Goal: Transaction & Acquisition: Obtain resource

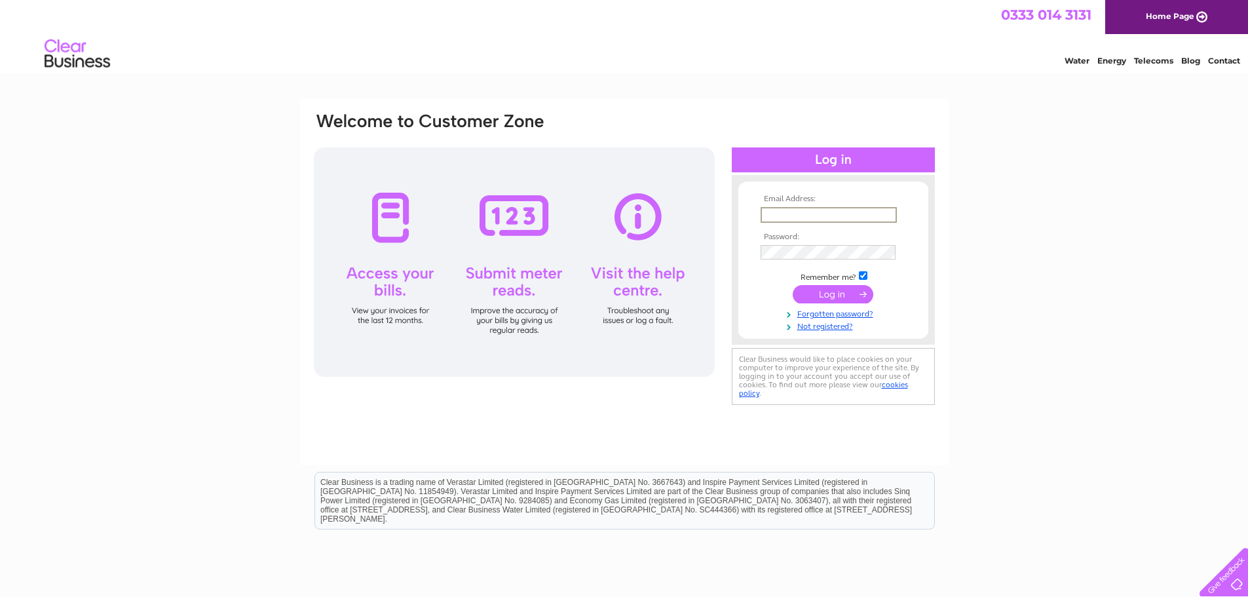
click at [816, 212] on input "text" at bounding box center [829, 215] width 136 height 16
type input "matt@ebservices.co.uk"
click at [793, 285] on input "submit" at bounding box center [833, 294] width 81 height 18
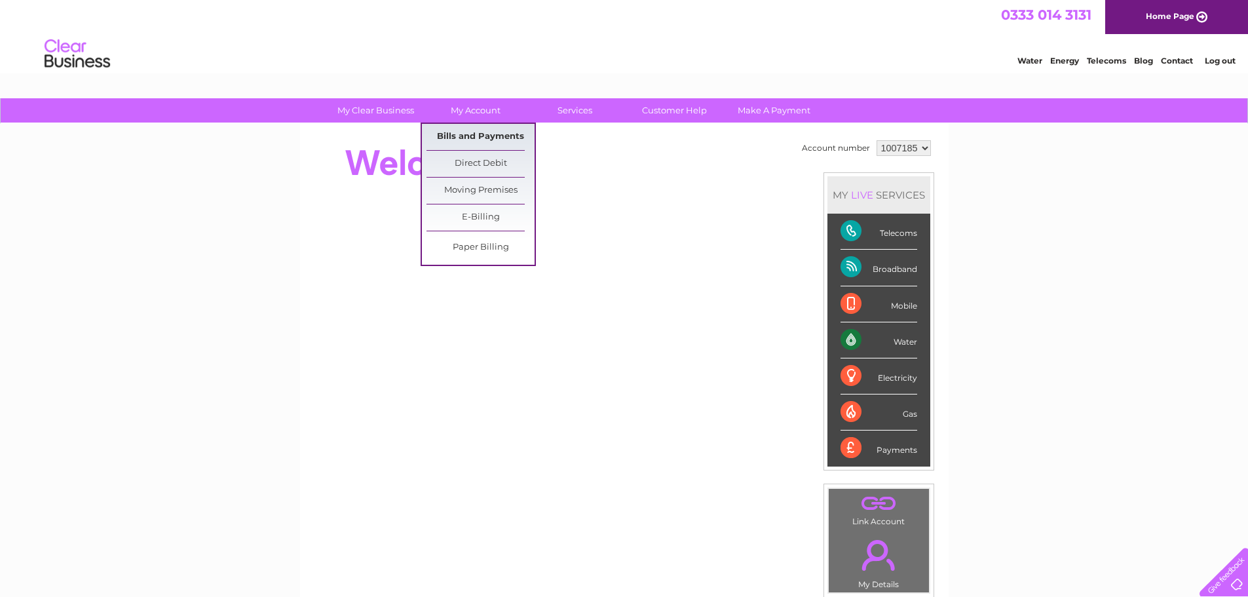
click at [493, 135] on link "Bills and Payments" at bounding box center [481, 137] width 108 height 26
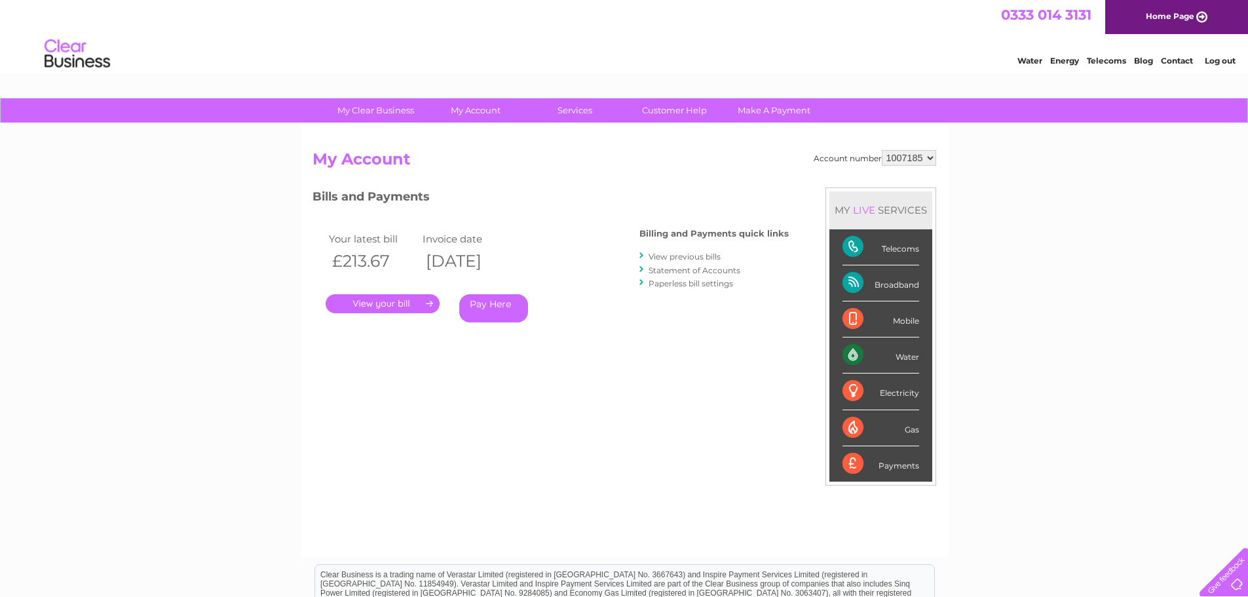
click at [413, 304] on link "." at bounding box center [383, 303] width 114 height 19
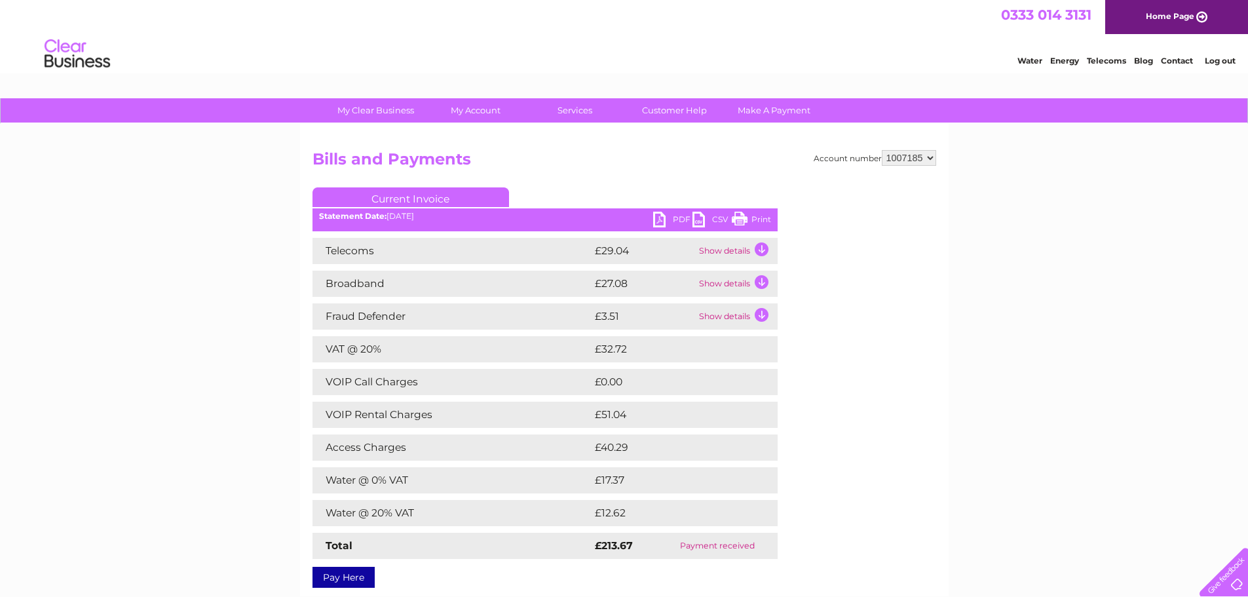
click at [673, 221] on link "PDF" at bounding box center [672, 221] width 39 height 19
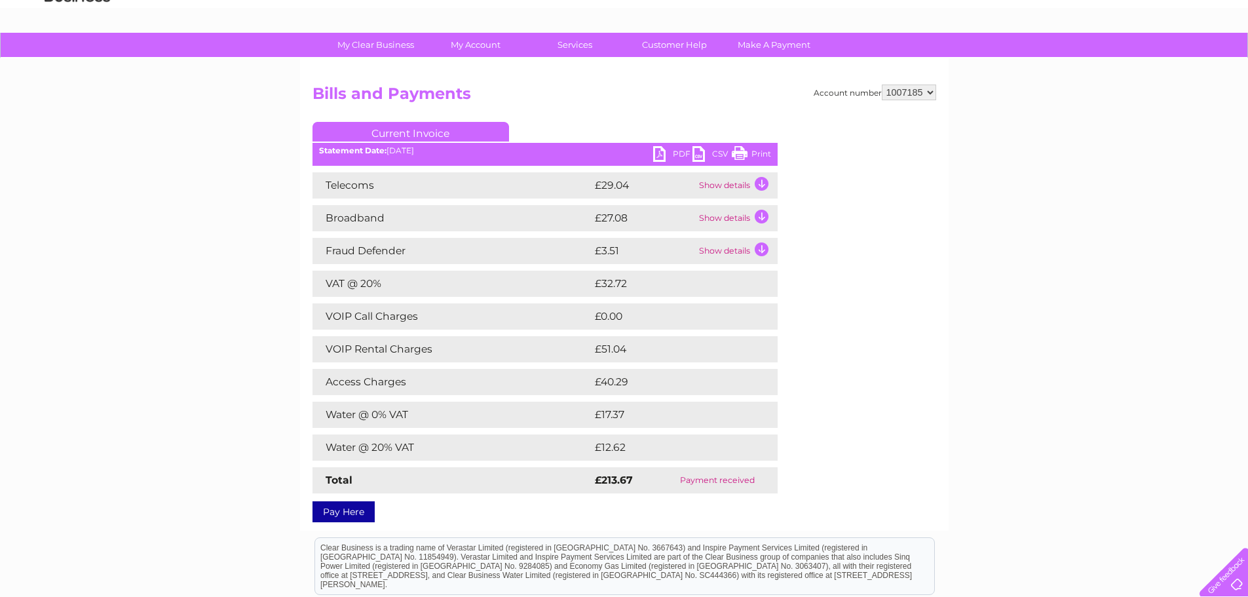
click at [759, 185] on td "Show details" at bounding box center [737, 185] width 82 height 26
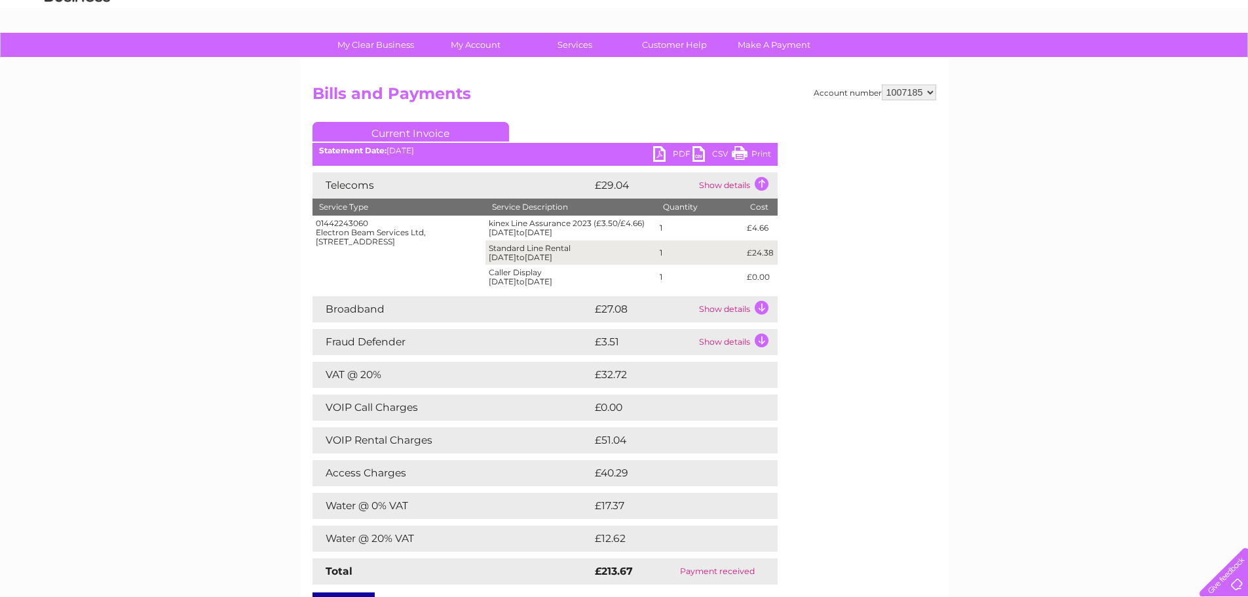
click at [758, 311] on td "Show details" at bounding box center [737, 309] width 82 height 26
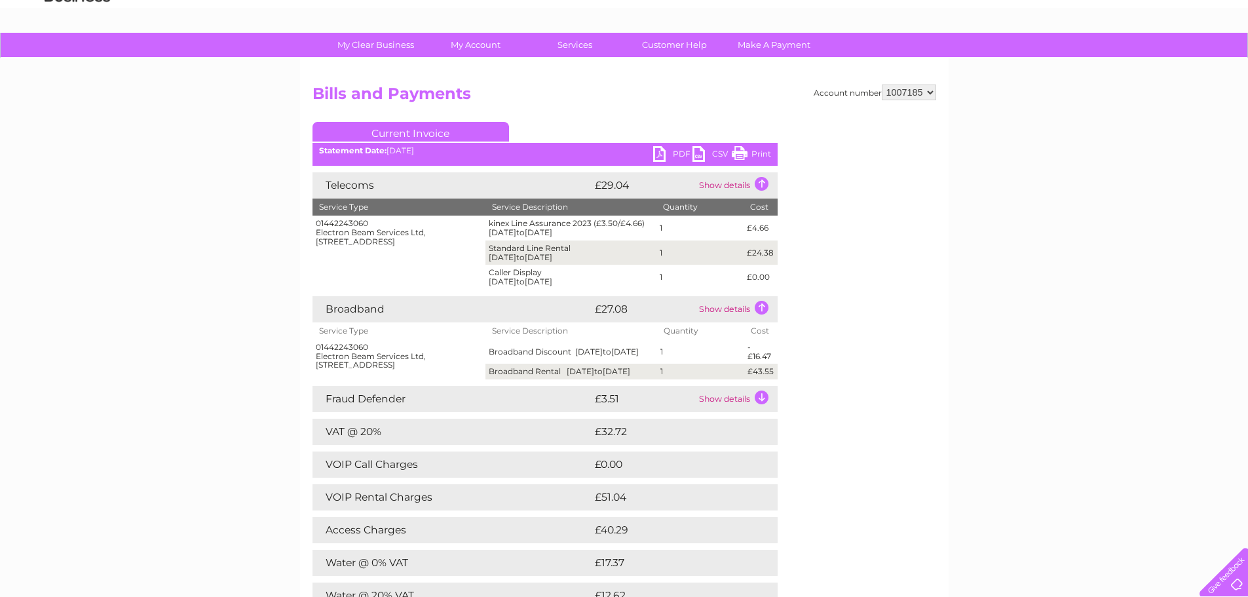
click at [766, 408] on td "Show details" at bounding box center [737, 399] width 82 height 26
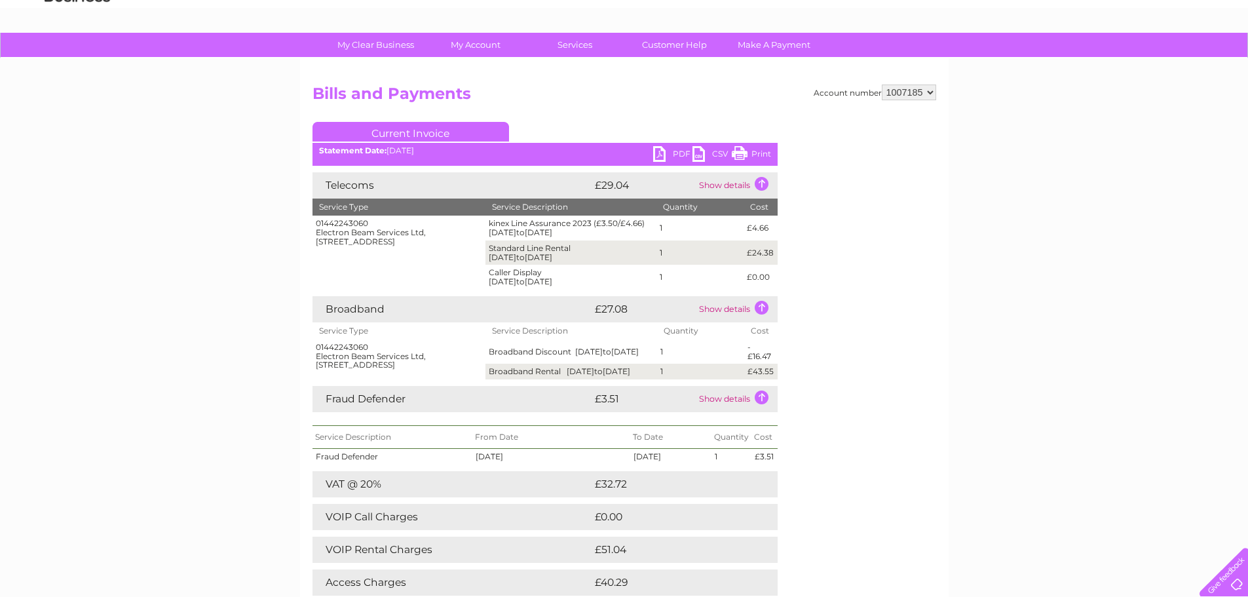
scroll to position [0, 0]
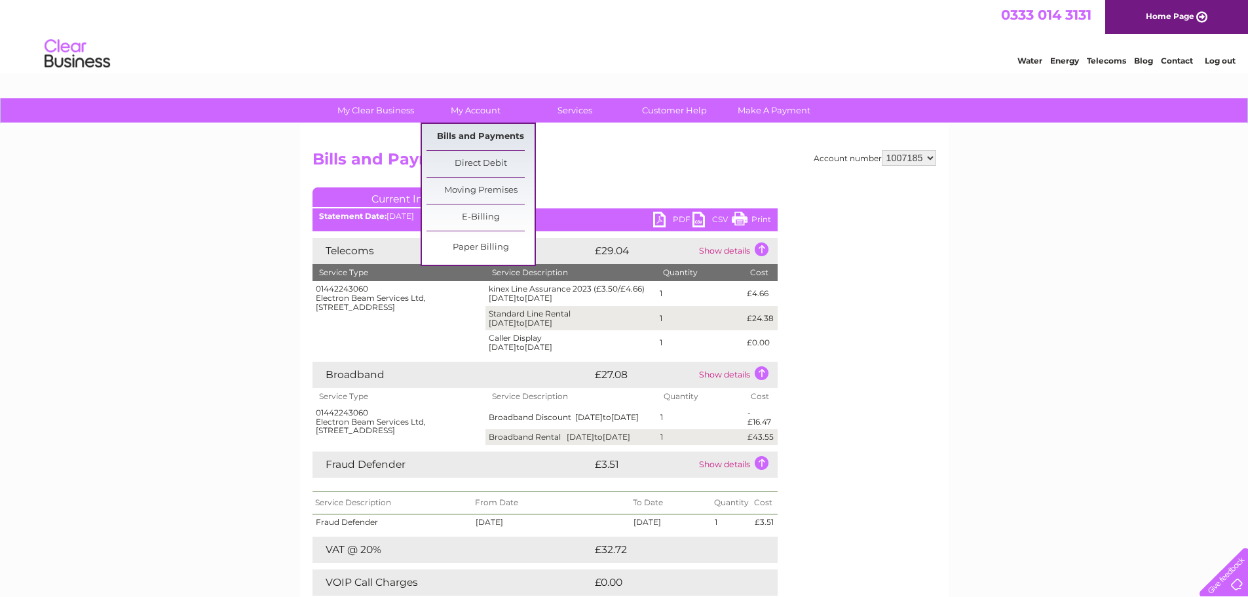
click at [490, 141] on link "Bills and Payments" at bounding box center [481, 137] width 108 height 26
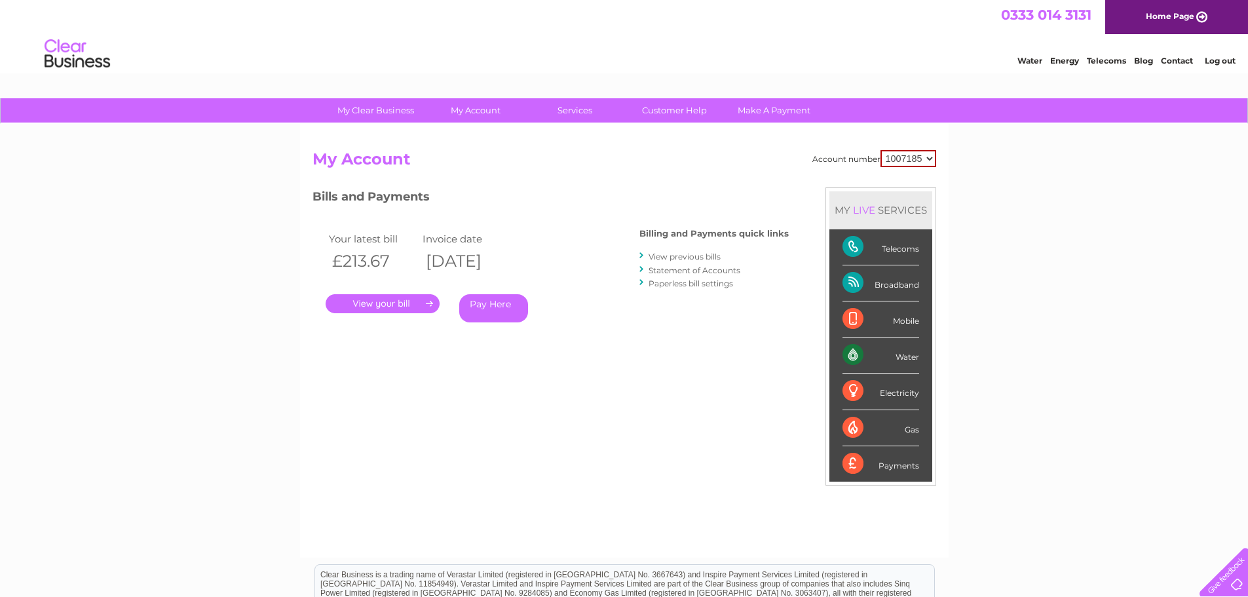
click at [695, 258] on link "View previous bills" at bounding box center [685, 257] width 72 height 10
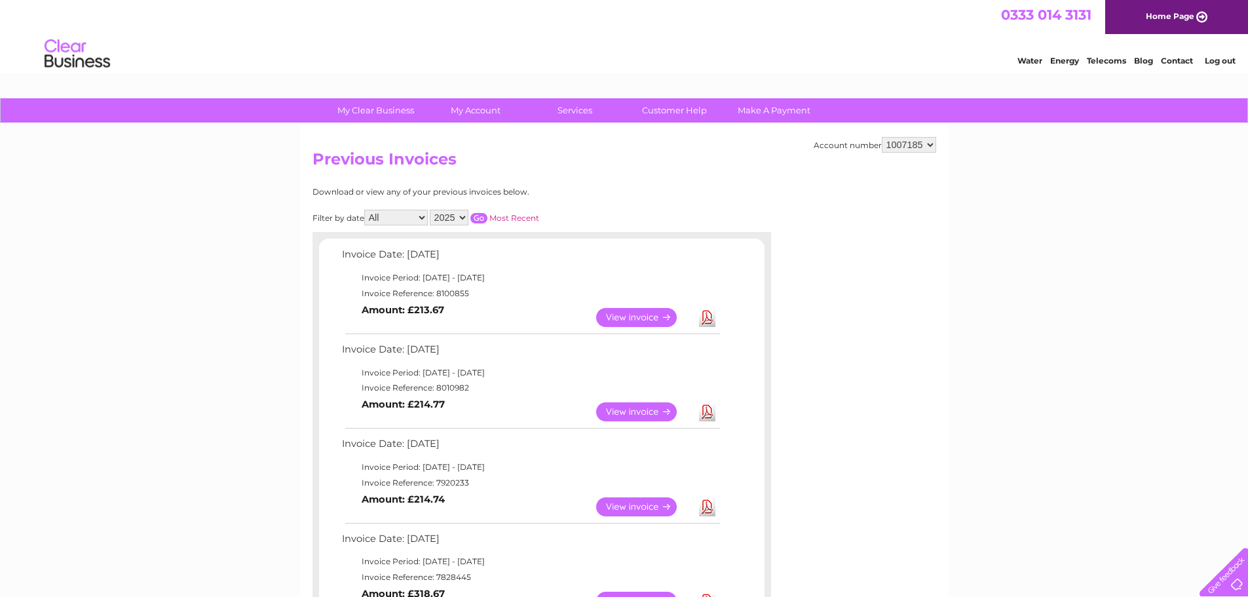
click at [645, 413] on link "View" at bounding box center [644, 411] width 96 height 19
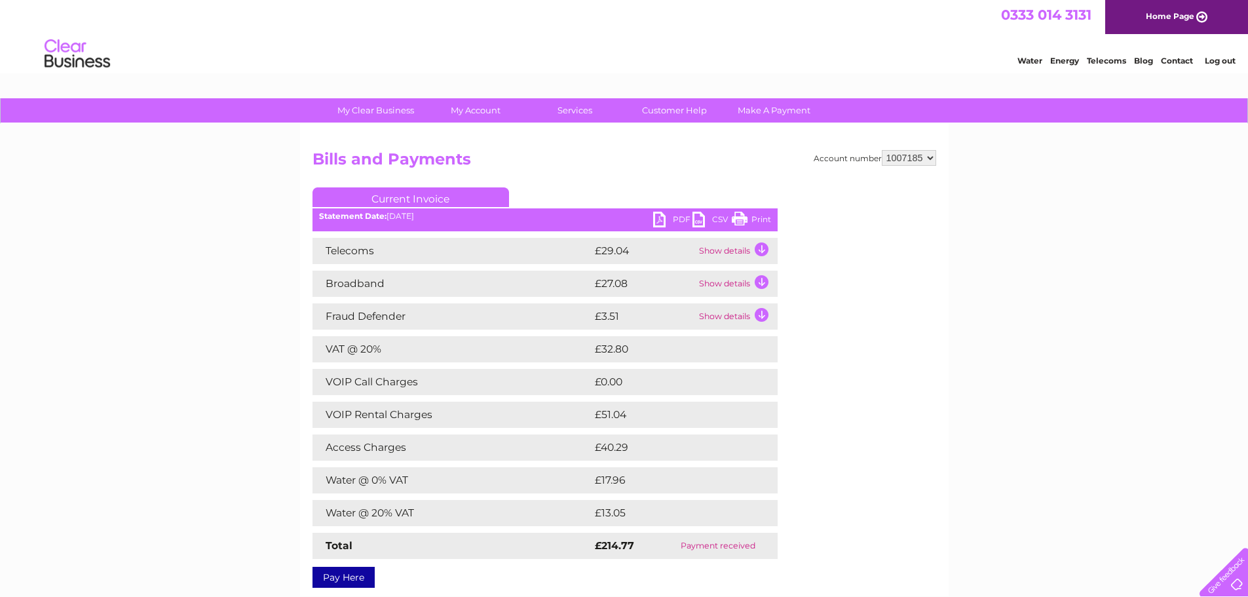
click at [676, 220] on link "PDF" at bounding box center [672, 221] width 39 height 19
click at [430, 196] on link "Current Invoice" at bounding box center [411, 197] width 197 height 20
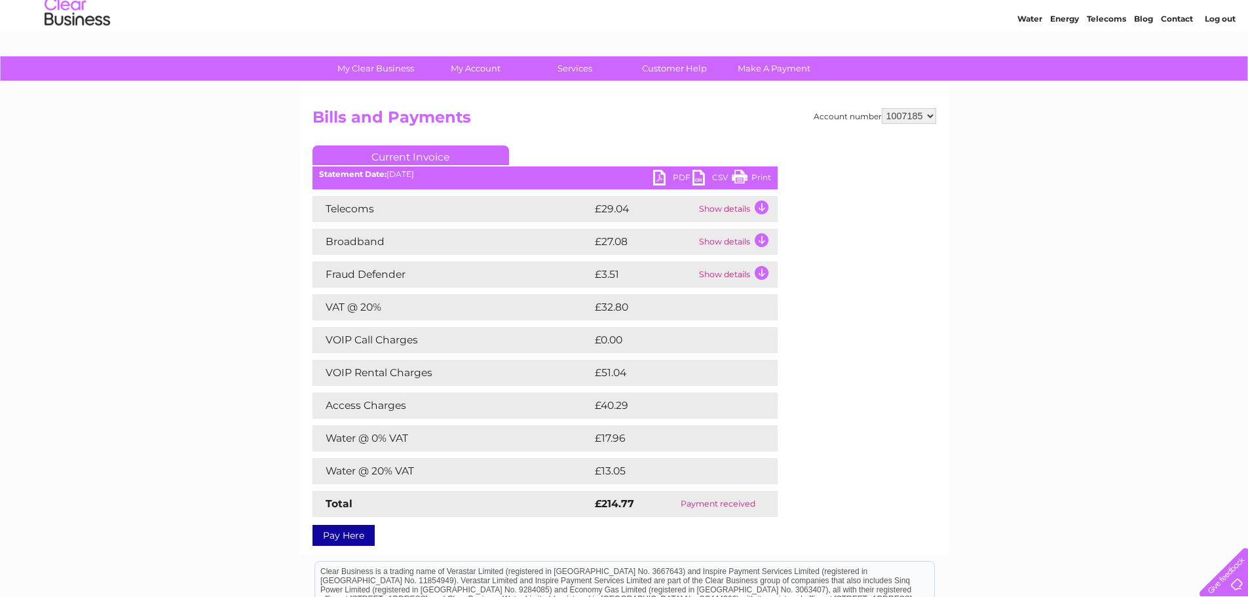
scroll to position [66, 0]
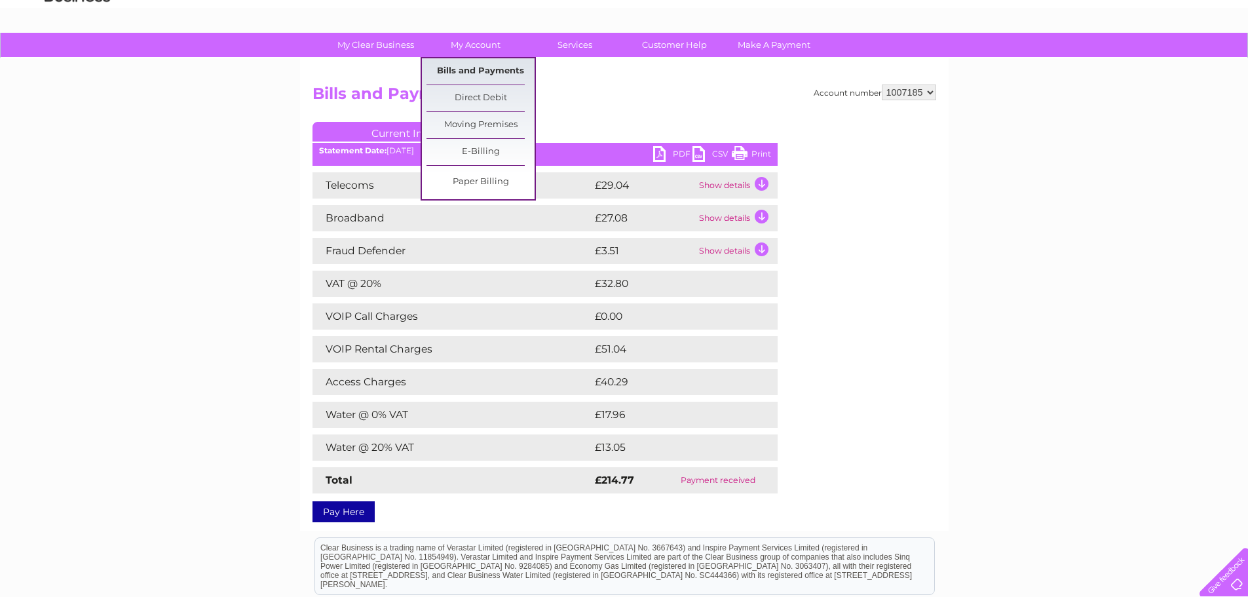
click at [484, 69] on link "Bills and Payments" at bounding box center [481, 71] width 108 height 26
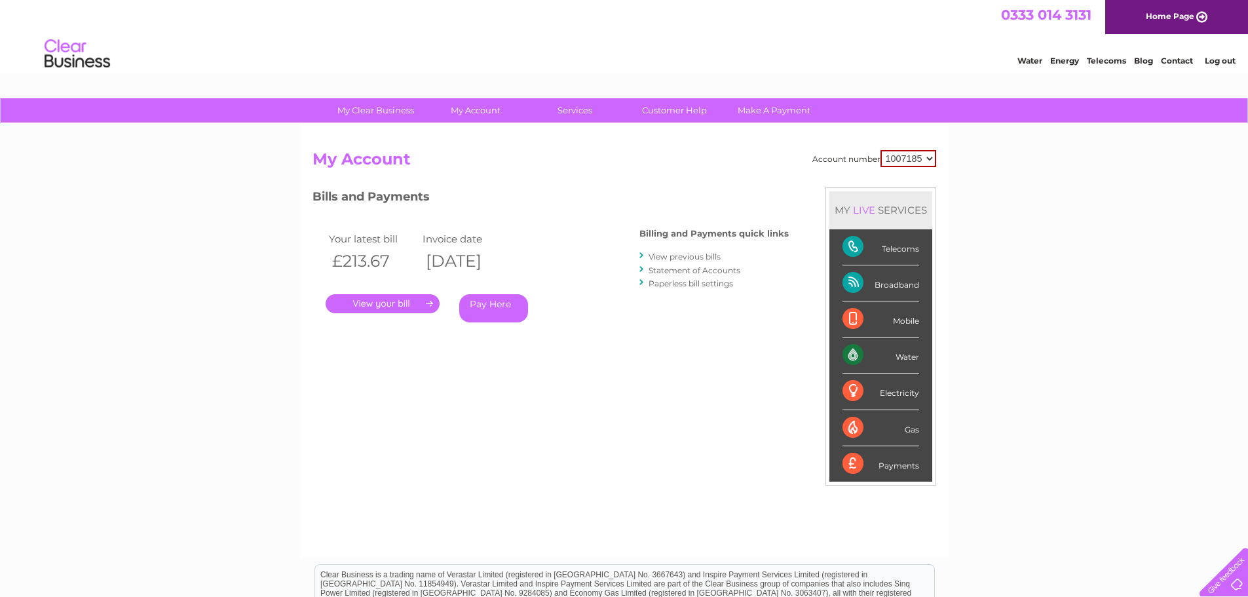
click at [401, 305] on link "." at bounding box center [383, 303] width 114 height 19
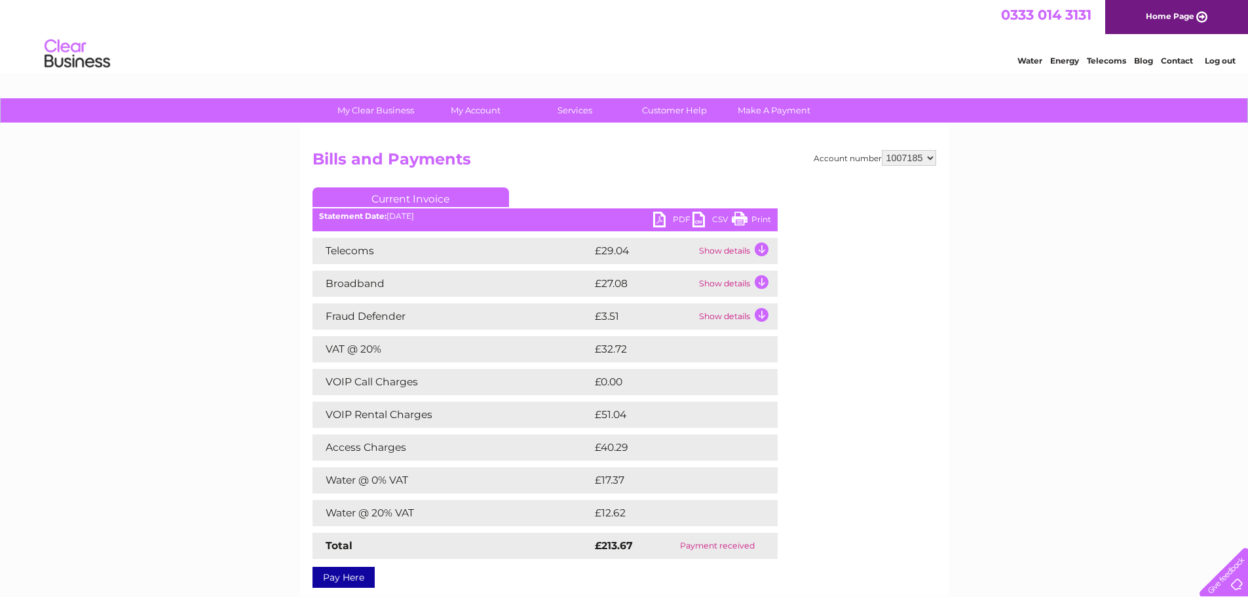
click at [674, 221] on link "PDF" at bounding box center [672, 221] width 39 height 19
click at [678, 221] on link "PDF" at bounding box center [672, 221] width 39 height 19
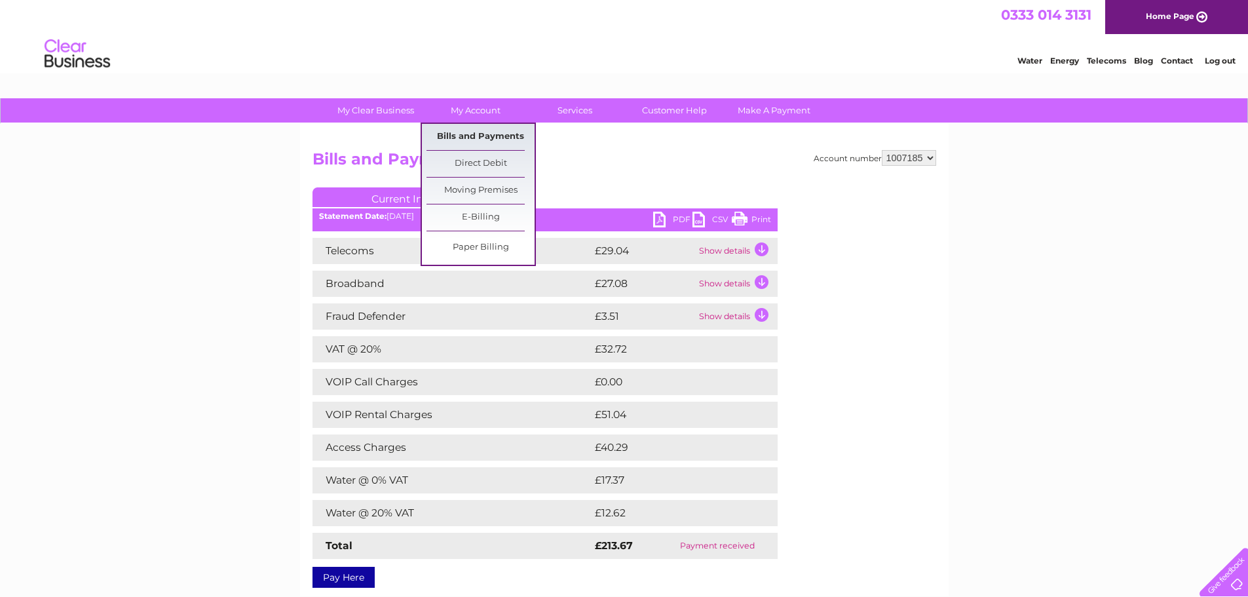
click at [485, 137] on link "Bills and Payments" at bounding box center [481, 137] width 108 height 26
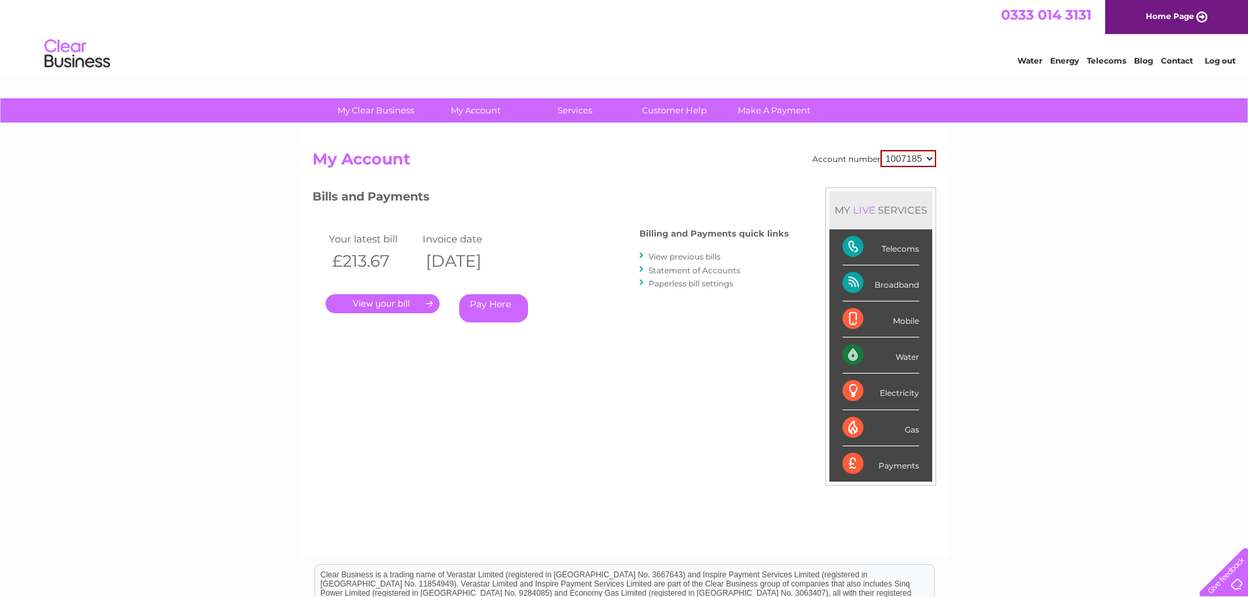
click at [701, 258] on link "View previous bills" at bounding box center [685, 257] width 72 height 10
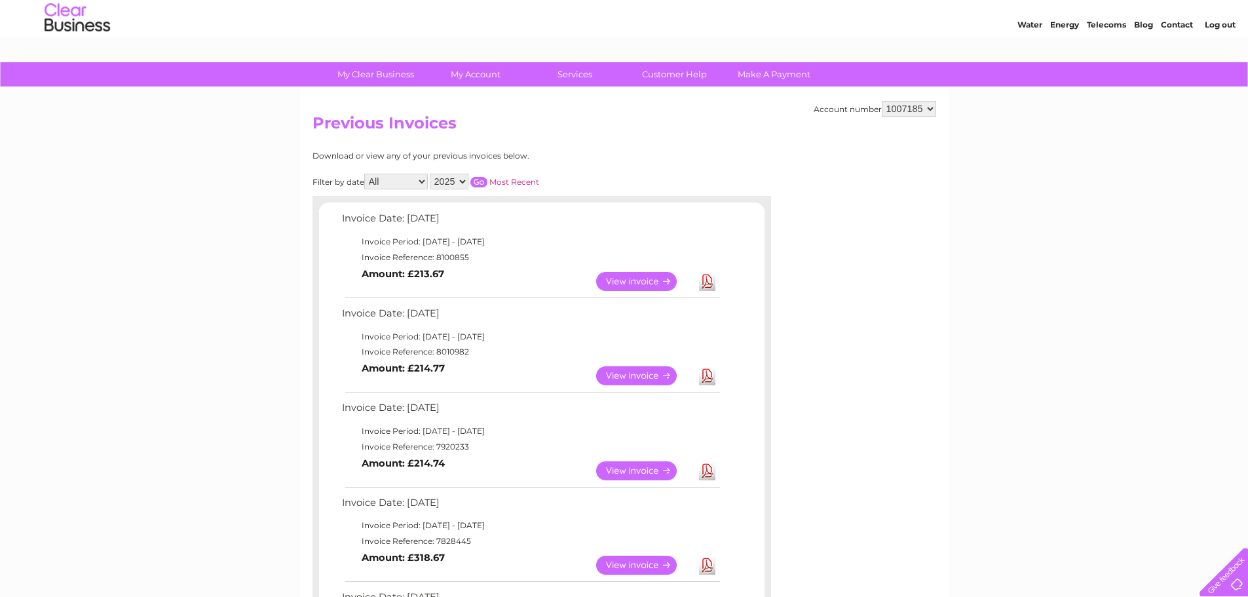
scroll to position [66, 0]
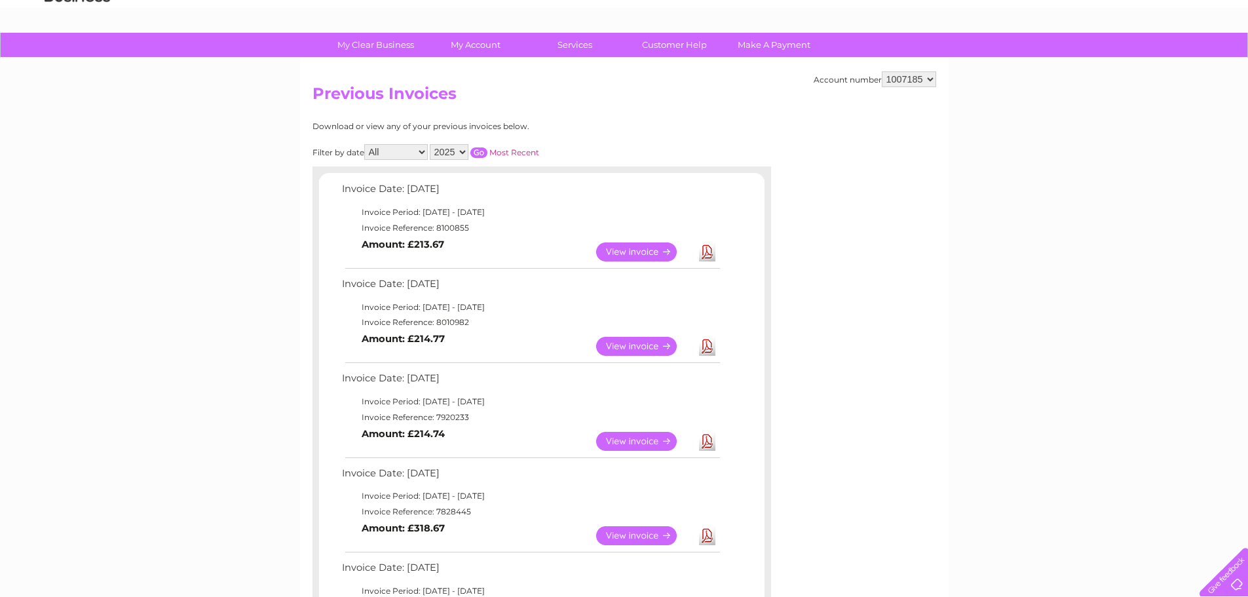
drag, startPoint x: 704, startPoint y: 443, endPoint x: 867, endPoint y: 404, distance: 167.2
click at [886, 395] on div "Account number 1007185 Previous Invoices Download or view any of your previous …" at bounding box center [624, 575] width 649 height 1035
click at [705, 444] on link "Download" at bounding box center [707, 441] width 16 height 19
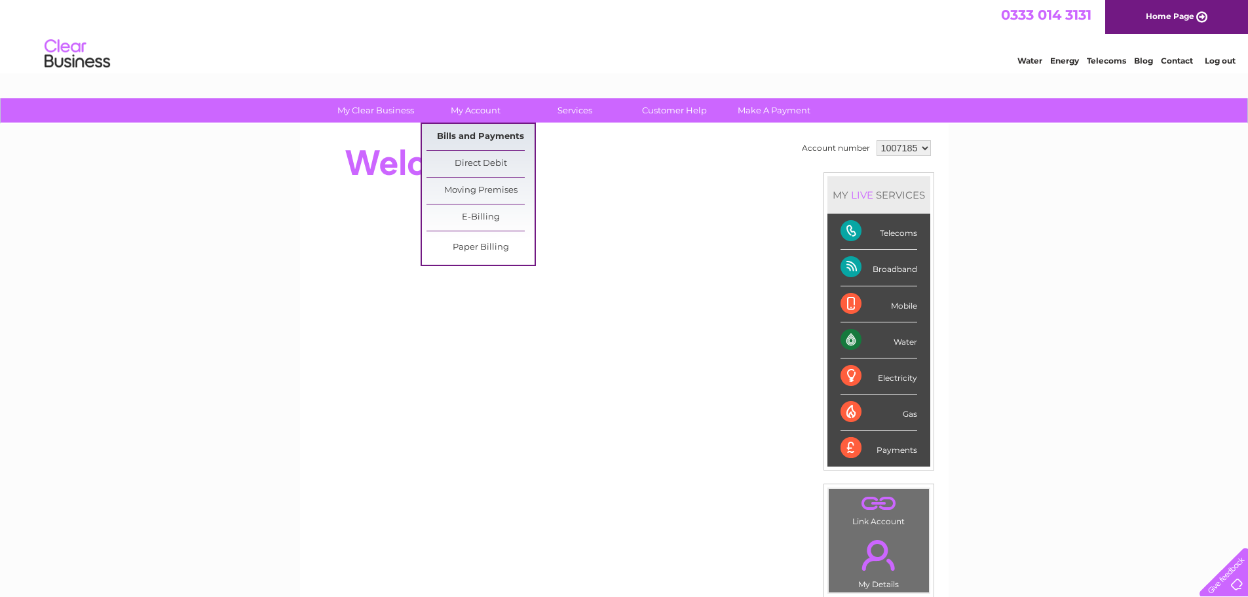
click at [495, 134] on link "Bills and Payments" at bounding box center [481, 137] width 108 height 26
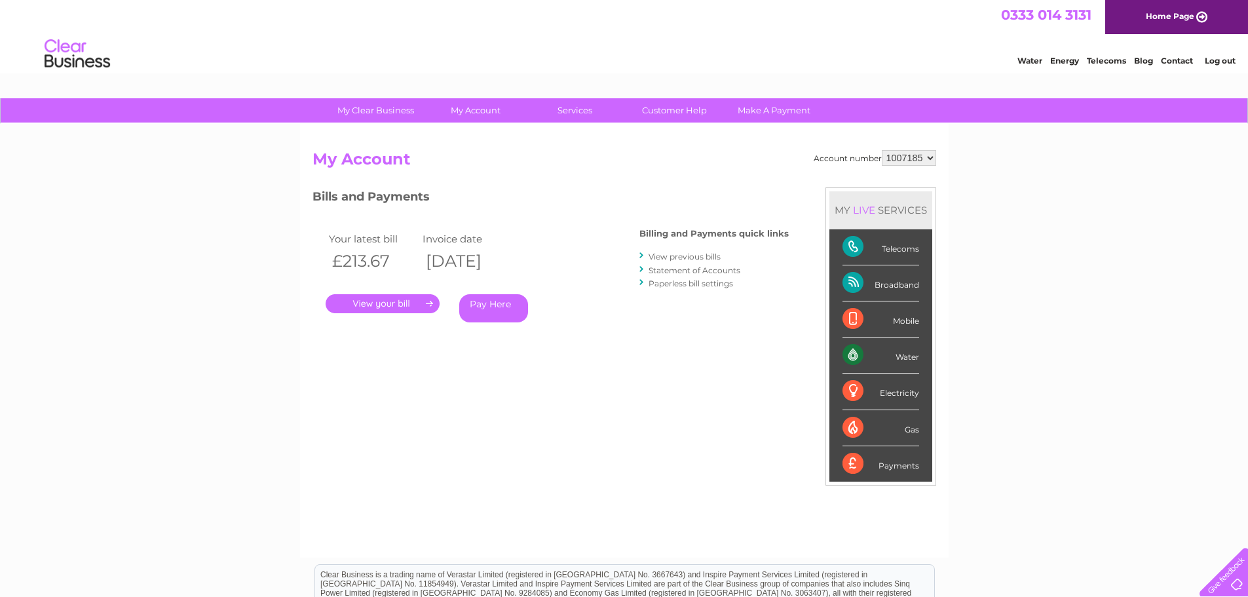
click at [678, 256] on link "View previous bills" at bounding box center [685, 257] width 72 height 10
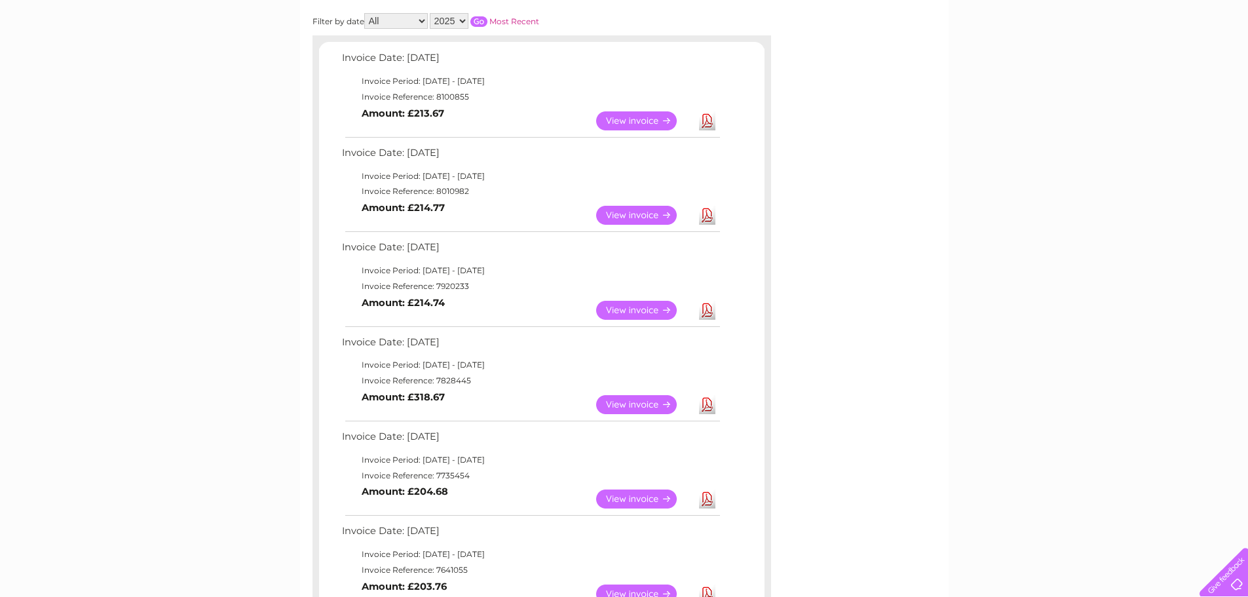
scroll to position [262, 0]
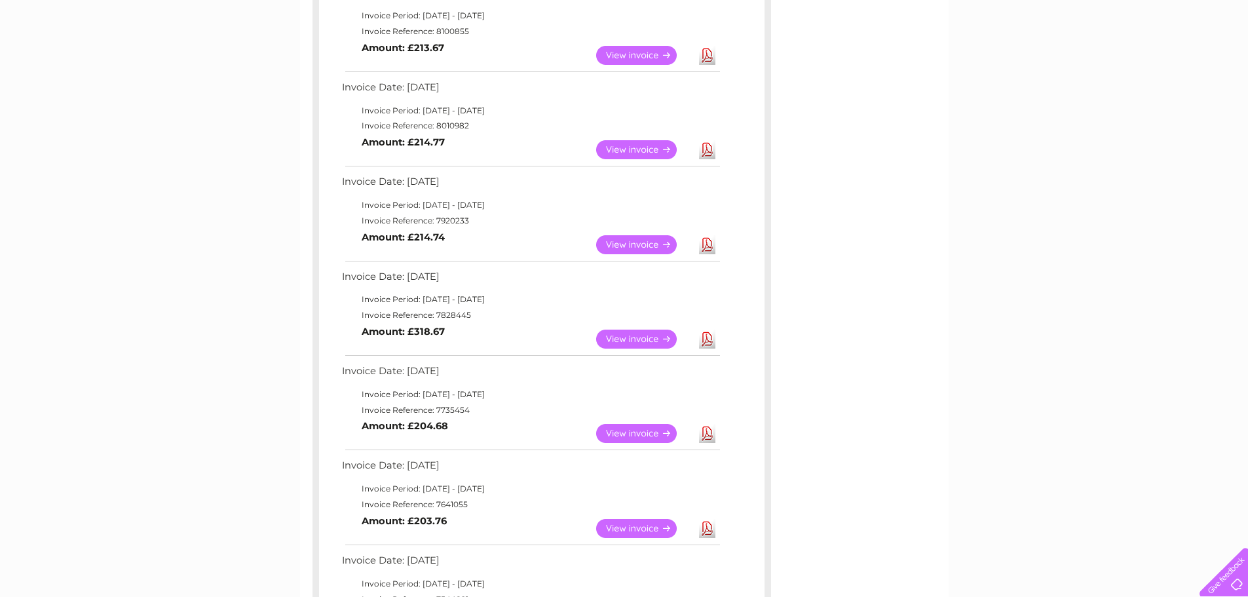
click at [711, 436] on link "Download" at bounding box center [707, 433] width 16 height 19
click at [664, 341] on link "View" at bounding box center [644, 339] width 96 height 19
click at [708, 339] on link "Download" at bounding box center [707, 339] width 16 height 19
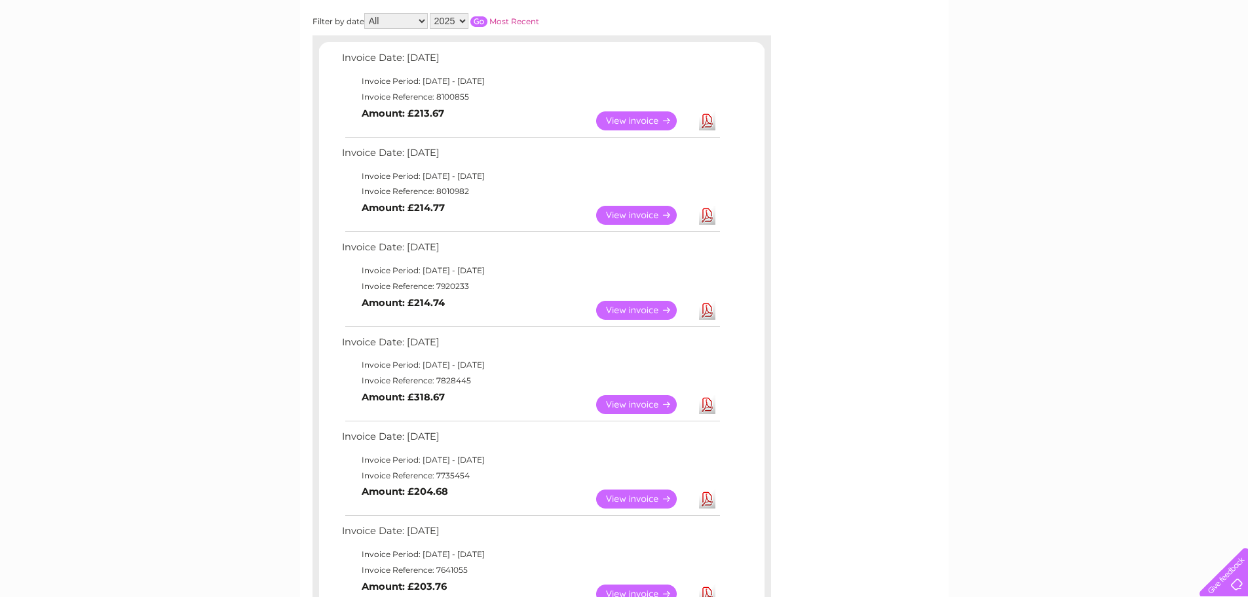
click at [710, 220] on link "Download" at bounding box center [707, 215] width 16 height 19
